Goal: Information Seeking & Learning: Check status

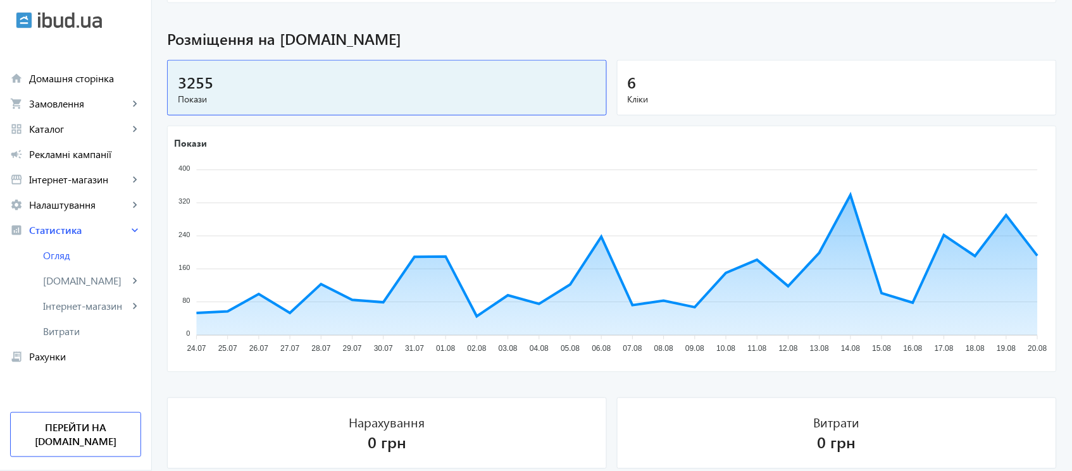
scroll to position [411, 0]
click at [899, 106] on span "Кліки" at bounding box center [837, 100] width 418 height 13
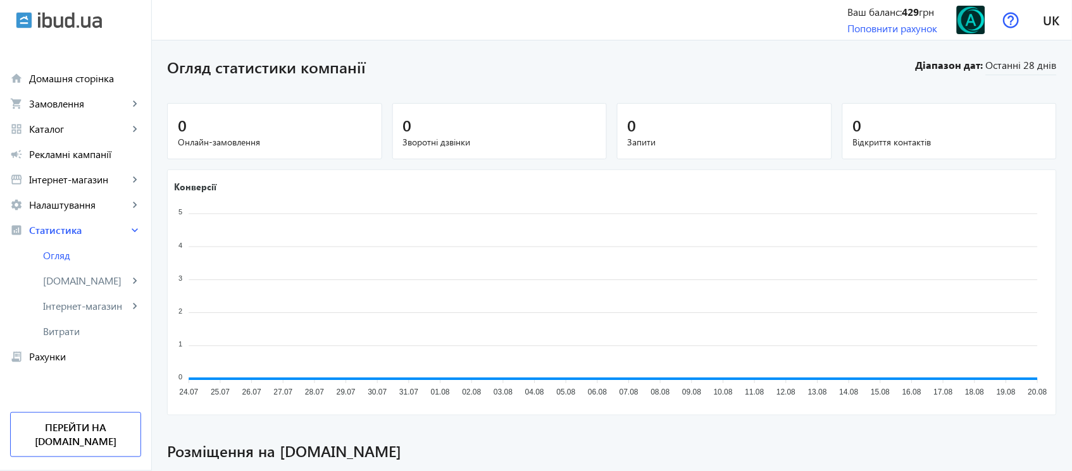
scroll to position [463, 0]
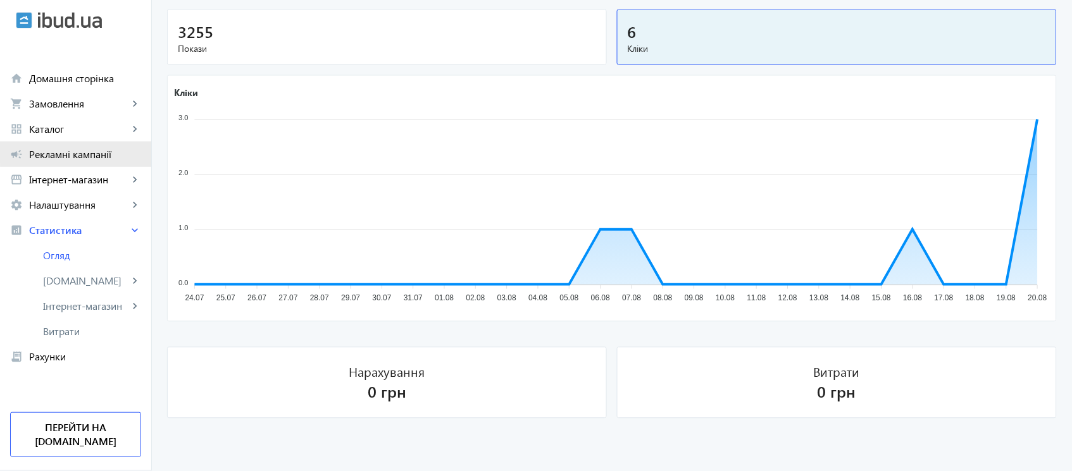
click at [96, 149] on span "Рекламні кампанії" at bounding box center [85, 154] width 112 height 13
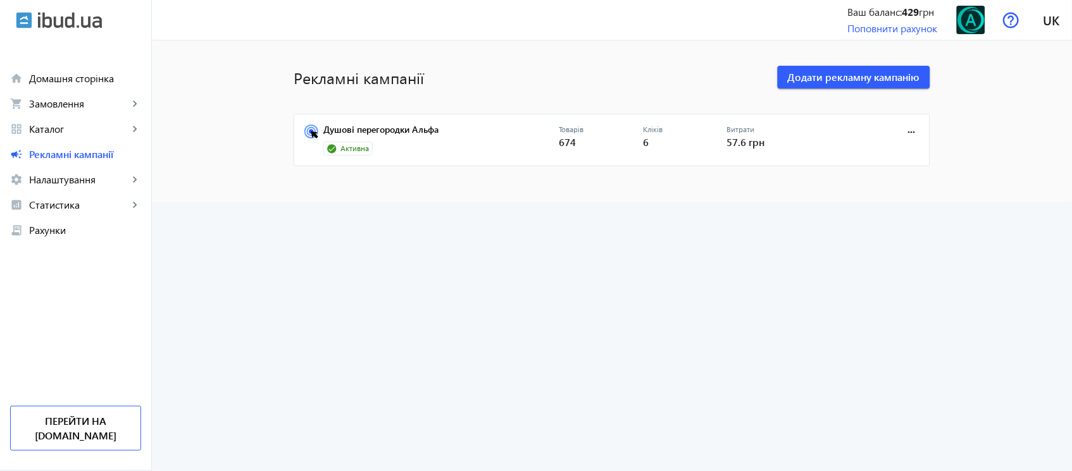
click at [694, 135] on div "Кліків 6" at bounding box center [685, 141] width 84 height 32
click at [643, 136] on span "6" at bounding box center [646, 141] width 6 height 13
click at [106, 175] on span "Налаштування" at bounding box center [78, 179] width 99 height 13
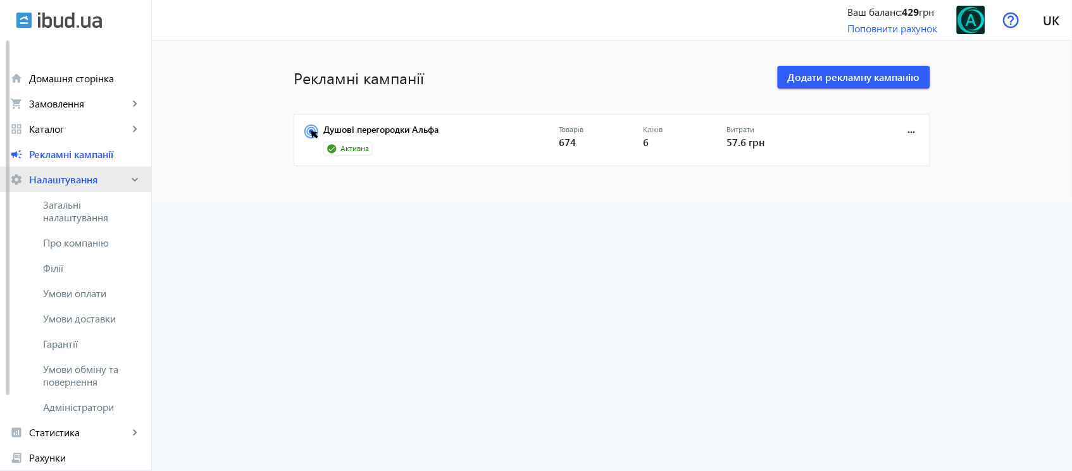
click at [106, 177] on span "Налаштування" at bounding box center [78, 179] width 99 height 13
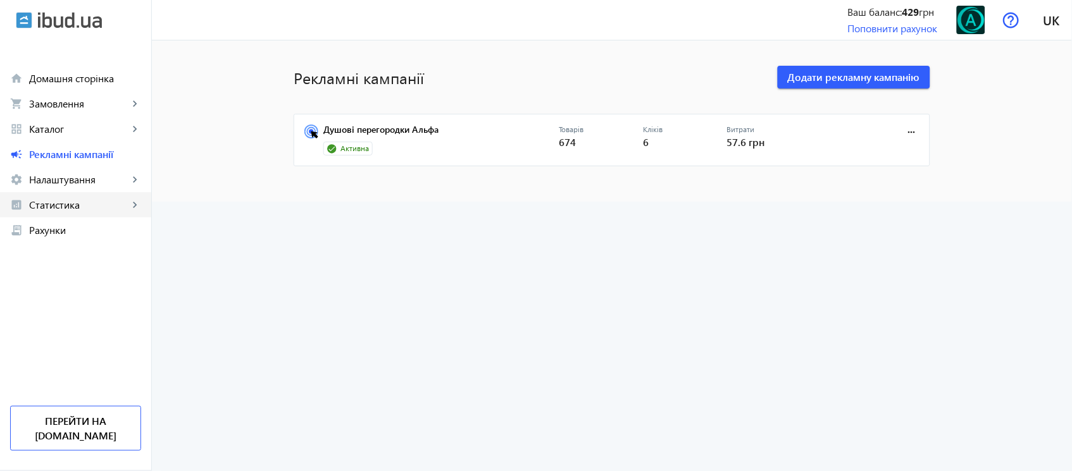
click at [98, 211] on link "analytics Статистика keyboard_arrow_right" at bounding box center [75, 204] width 151 height 25
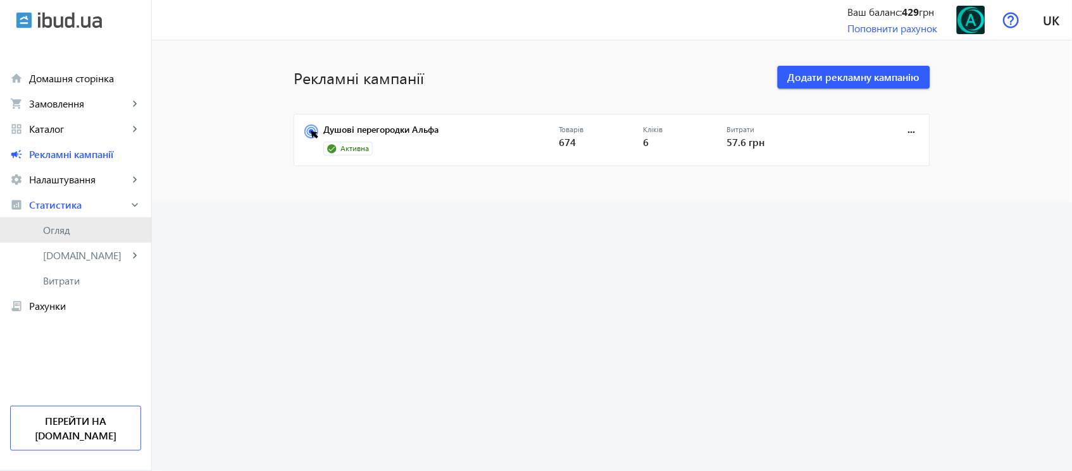
click at [94, 234] on span "Огляд" at bounding box center [92, 230] width 98 height 13
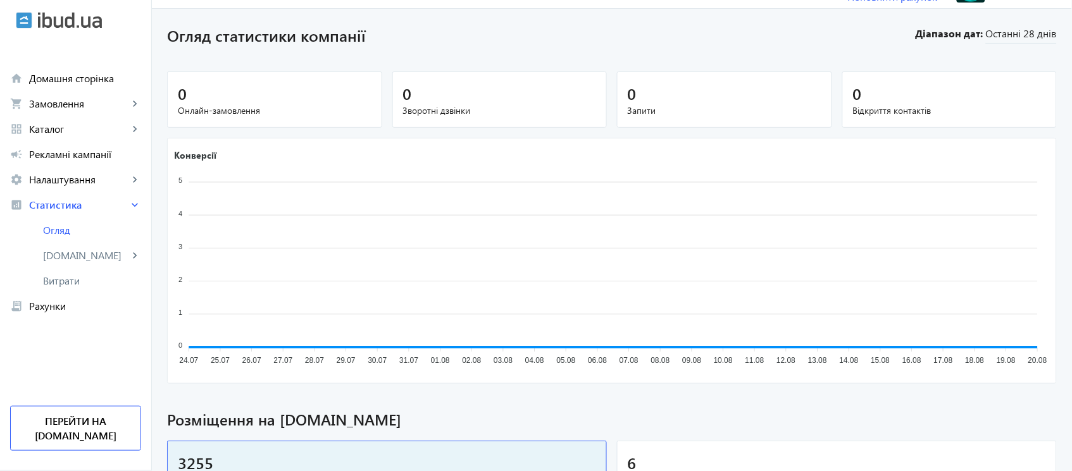
scroll to position [413, 0]
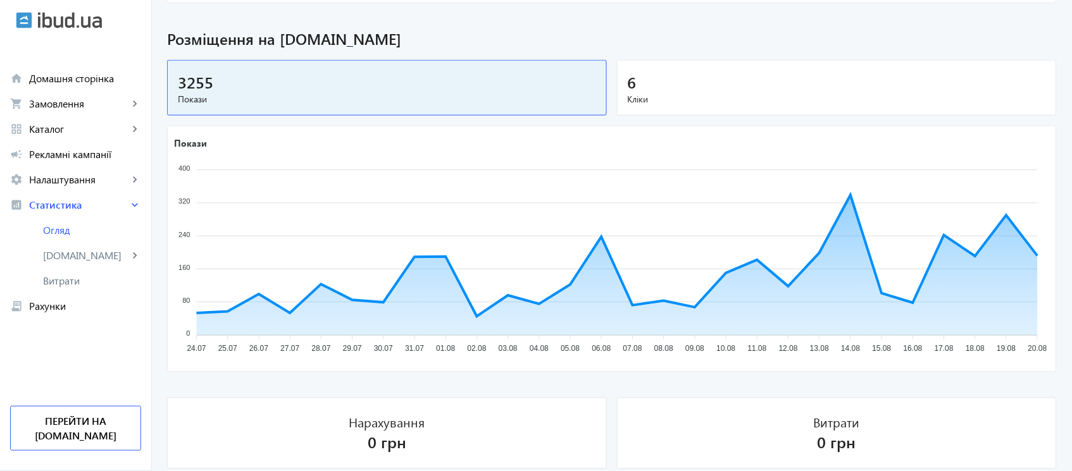
click at [876, 87] on div "6" at bounding box center [837, 82] width 418 height 22
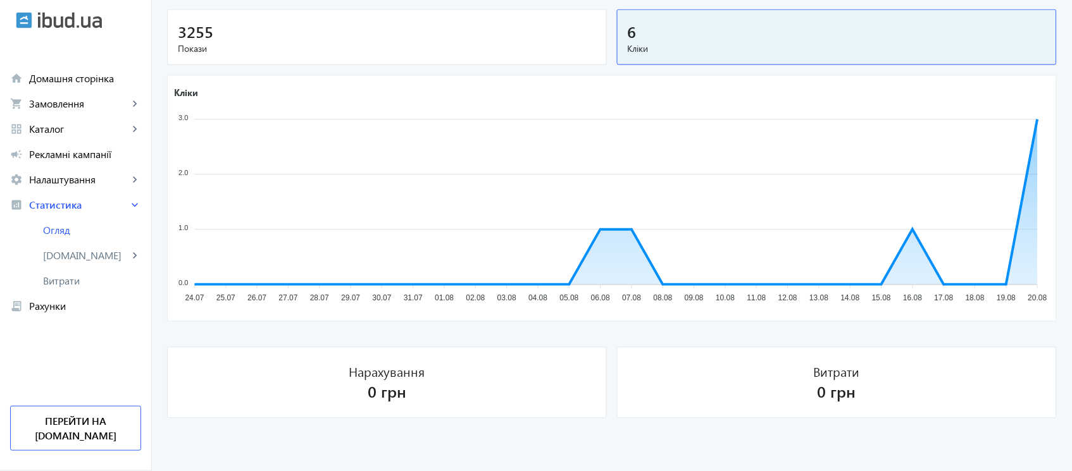
scroll to position [0, 0]
